Goal: Information Seeking & Learning: Learn about a topic

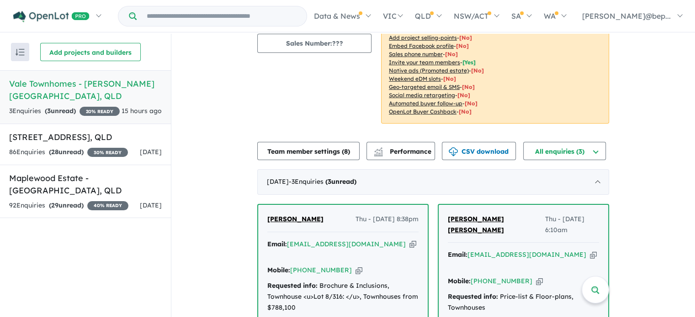
scroll to position [144, 0]
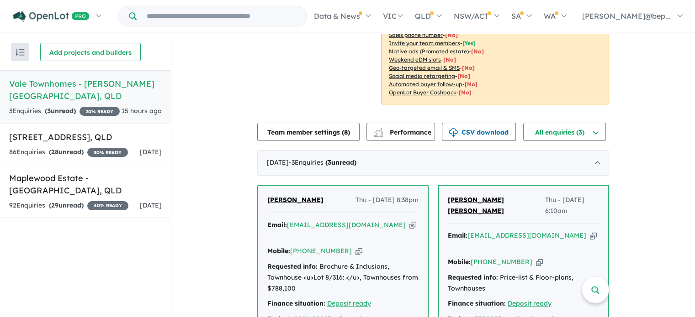
click at [409, 221] on icon "button" at bounding box center [412, 226] width 7 height 10
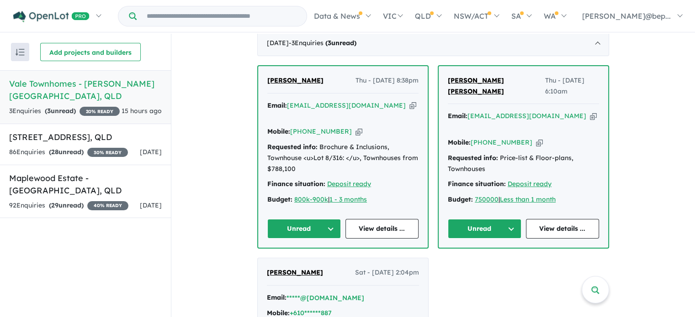
scroll to position [269, 0]
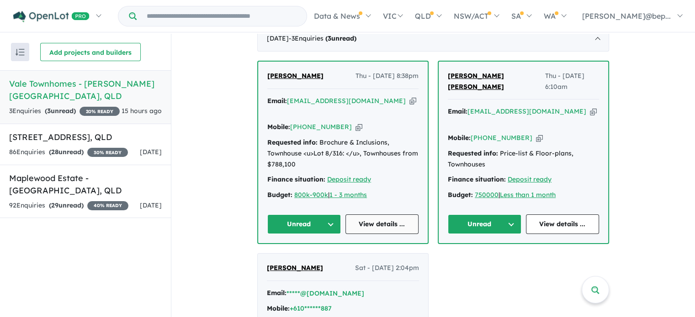
click at [380, 215] on link "View details ..." at bounding box center [382, 225] width 74 height 20
click at [578, 215] on link "View details ..." at bounding box center [563, 225] width 74 height 20
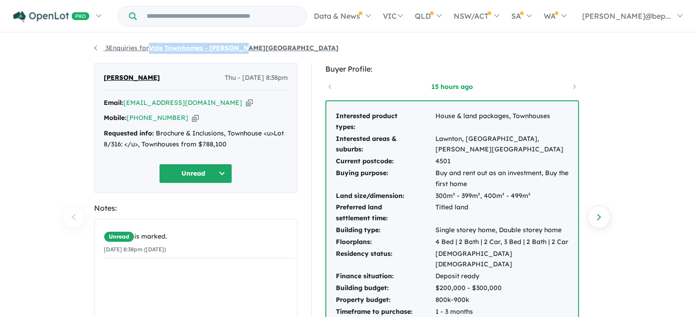
copy strong "Vale Townhomes - [PERSON_NAME][GEOGRAPHIC_DATA]"
click at [198, 145] on div "Requested info: Brochure & Inclusions, Townhouse <u>Lot 8/316: </u>, Townhouses…" at bounding box center [196, 139] width 184 height 22
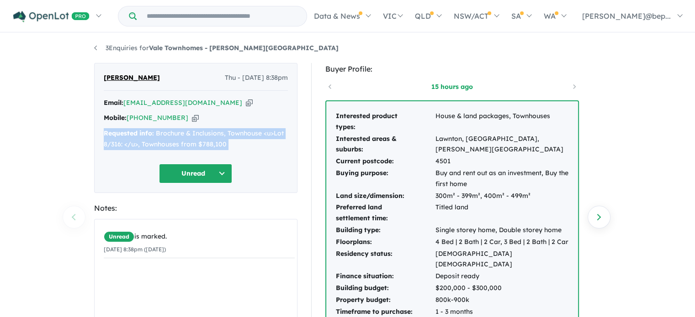
copy div "Requested info: Brochure & Inclusions, Townhouse <u>Lot 8/316: </u>, Townhouses…"
click at [198, 145] on div "Requested info: Brochure & Inclusions, Townhouse <u>Lot 8/316: </u>, Townhouses…" at bounding box center [196, 139] width 184 height 22
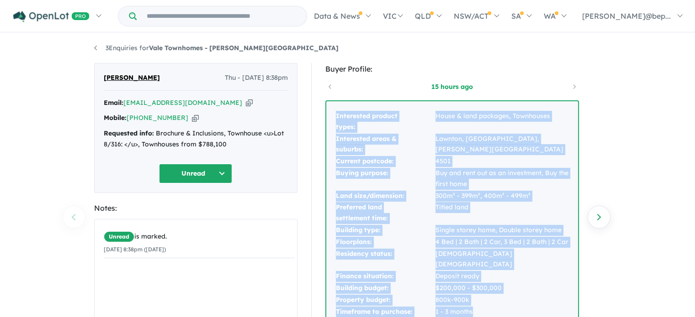
drag, startPoint x: 334, startPoint y: 118, endPoint x: 487, endPoint y: 297, distance: 234.8
click at [487, 297] on tbody "Interested product types: House & land packages, Townhouses Interested areas & …" at bounding box center [451, 214] width 233 height 207
copy tbody "Interested product types: House & land packages, Townhouses Interested areas & …"
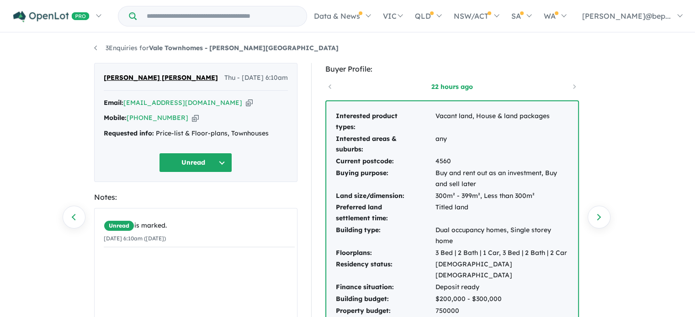
click at [246, 100] on icon "button" at bounding box center [249, 103] width 7 height 10
copy strong "Vale Townhomes - [PERSON_NAME][GEOGRAPHIC_DATA]"
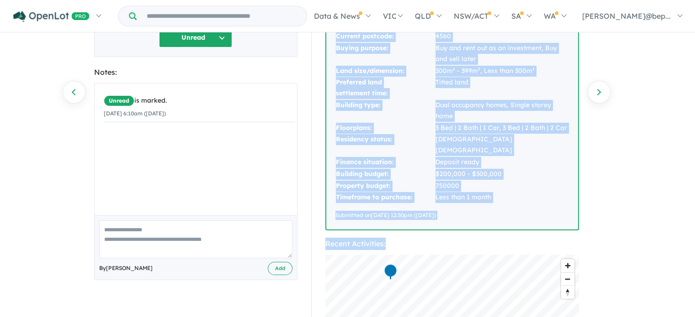
scroll to position [192, 0]
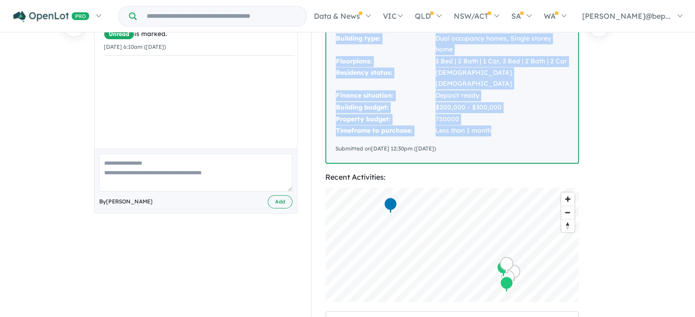
drag, startPoint x: 334, startPoint y: 115, endPoint x: 513, endPoint y: 125, distance: 179.3
click at [513, 125] on tbody "Interested product types: Vacant land, House & land packages Interested areas &…" at bounding box center [451, 28] width 233 height 218
copy tbody "Interested product types: Vacant land, House & land packages Interested areas &…"
